Goal: Task Accomplishment & Management: Manage account settings

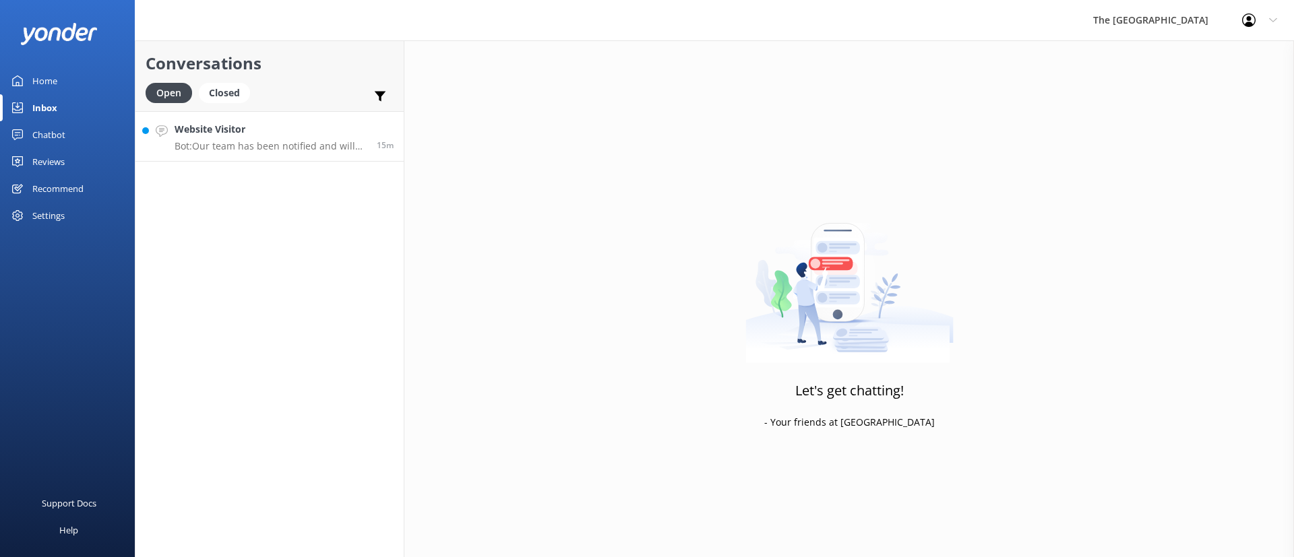
click at [272, 136] on h4 "Website Visitor" at bounding box center [271, 129] width 192 height 15
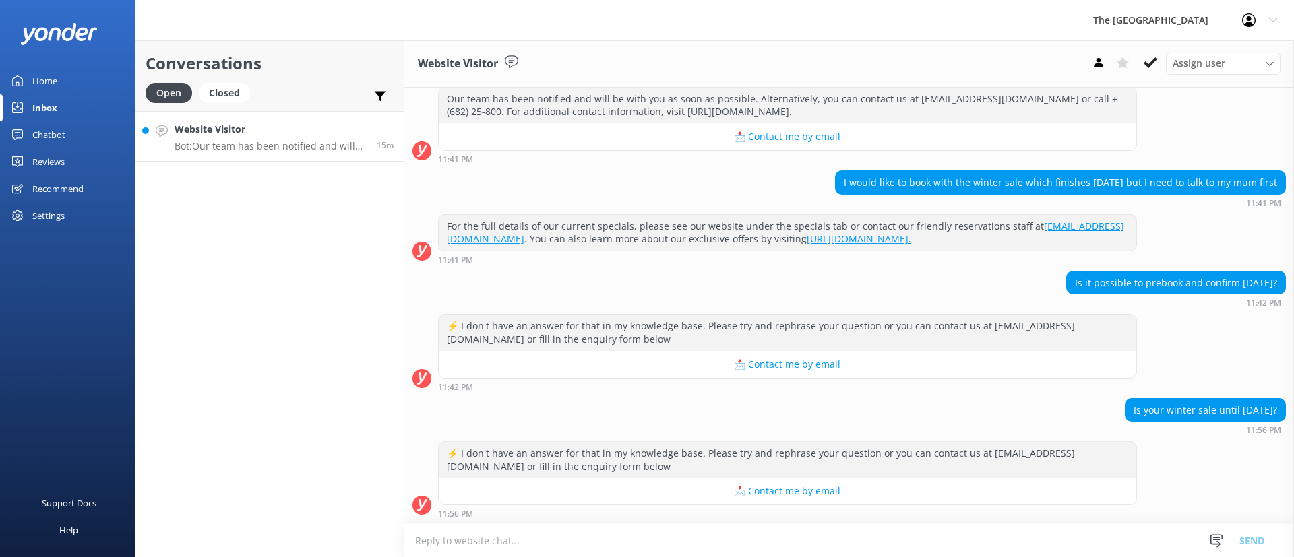
scroll to position [181, 0]
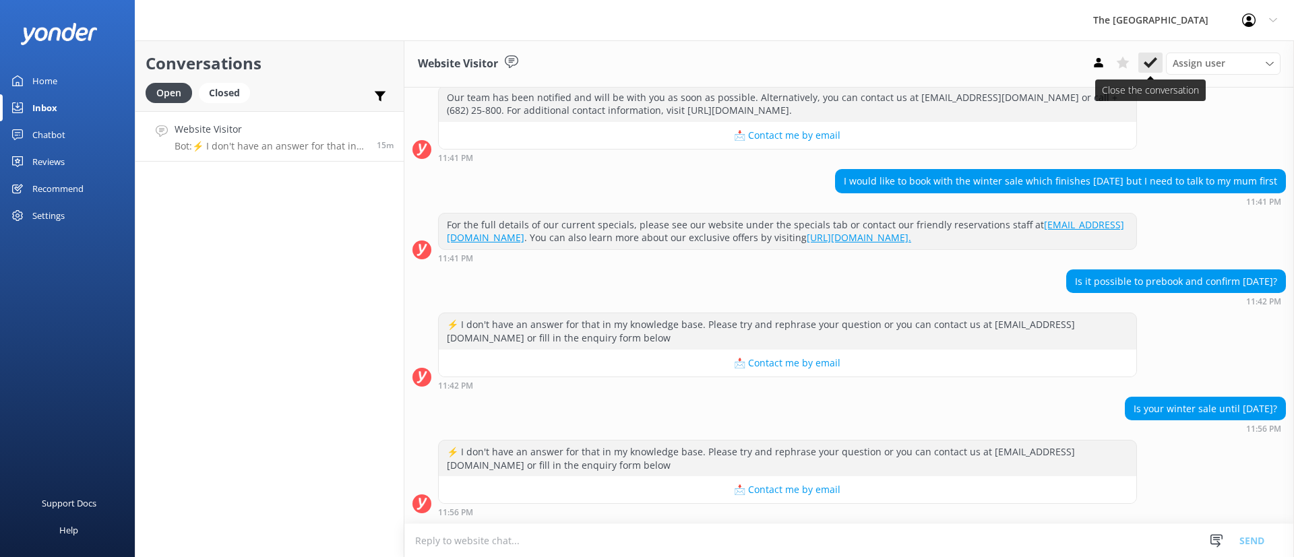
click at [1155, 62] on icon at bounding box center [1150, 62] width 13 height 13
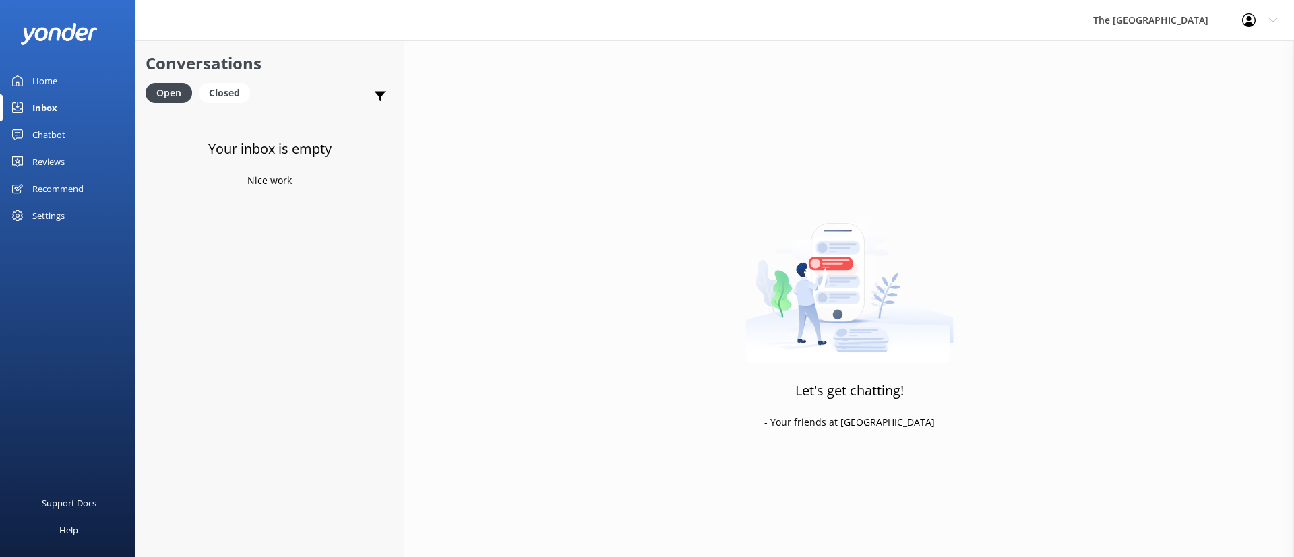
click at [276, 222] on div "Your inbox is empty Nice work" at bounding box center [269, 389] width 268 height 557
click at [217, 102] on div "Closed" at bounding box center [224, 93] width 51 height 20
click at [166, 96] on div "Open" at bounding box center [168, 93] width 45 height 20
